Goal: Transaction & Acquisition: Register for event/course

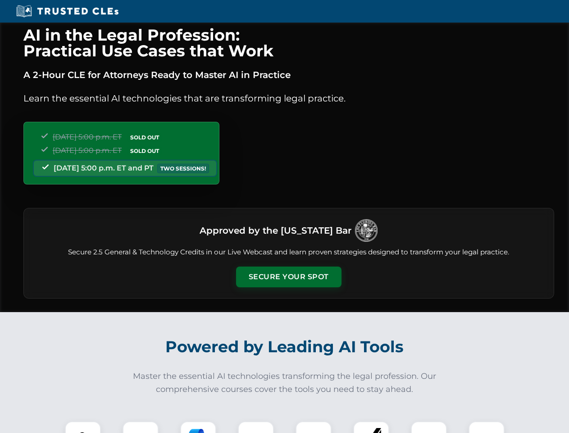
click at [289, 277] on button "Secure Your Spot" at bounding box center [288, 276] width 105 height 21
click at [83, 427] on img at bounding box center [83, 439] width 26 height 26
click at [141, 427] on div at bounding box center [141, 439] width 36 height 36
